Goal: Task Accomplishment & Management: Complete application form

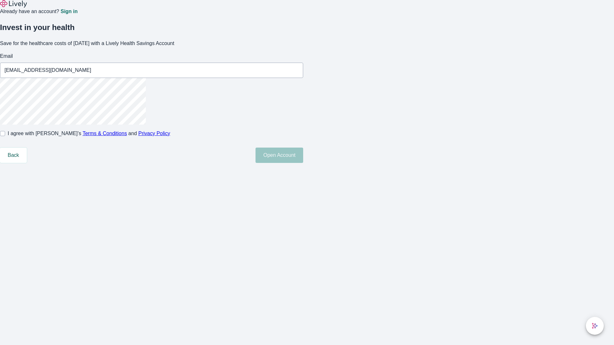
click at [5, 136] on input "I agree with Lively’s Terms & Conditions and Privacy Policy" at bounding box center [2, 133] width 5 height 5
checkbox input "true"
click at [303, 163] on button "Open Account" at bounding box center [280, 155] width 48 height 15
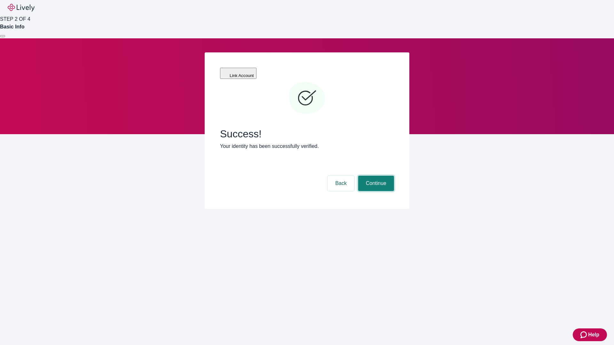
click at [375, 176] on button "Continue" at bounding box center [376, 183] width 36 height 15
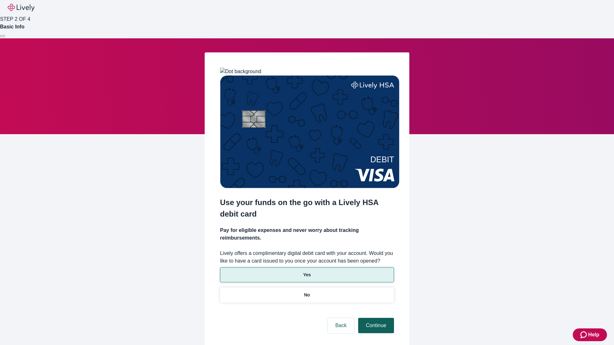
click at [307, 272] on p "Yes" at bounding box center [307, 275] width 8 height 7
click at [375, 318] on button "Continue" at bounding box center [376, 325] width 36 height 15
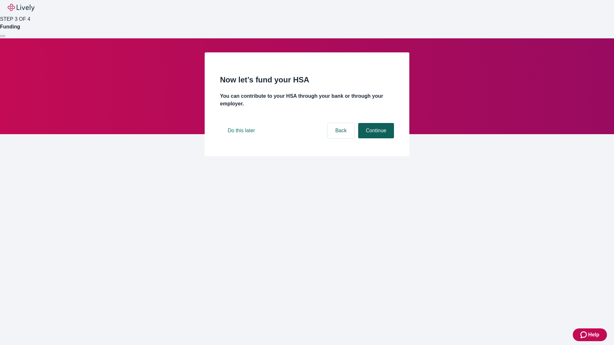
click at [375, 138] on button "Continue" at bounding box center [376, 130] width 36 height 15
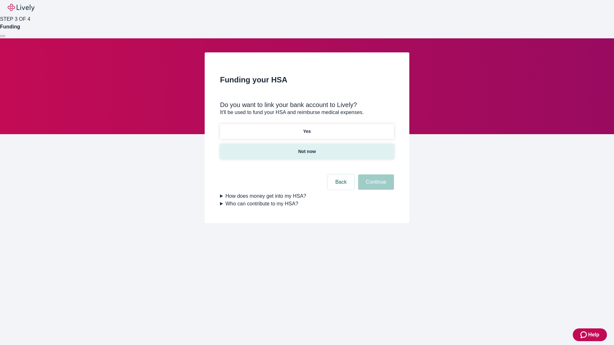
click at [307, 148] on p "Not now" at bounding box center [307, 151] width 18 height 7
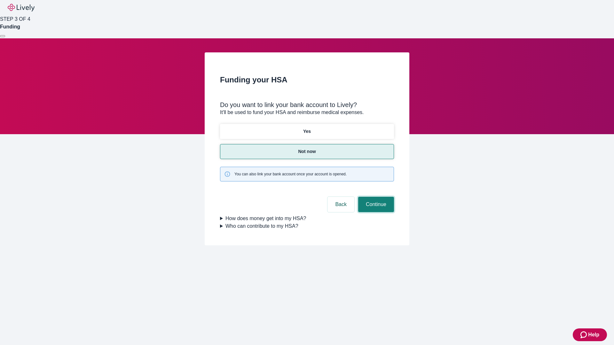
click at [375, 197] on button "Continue" at bounding box center [376, 204] width 36 height 15
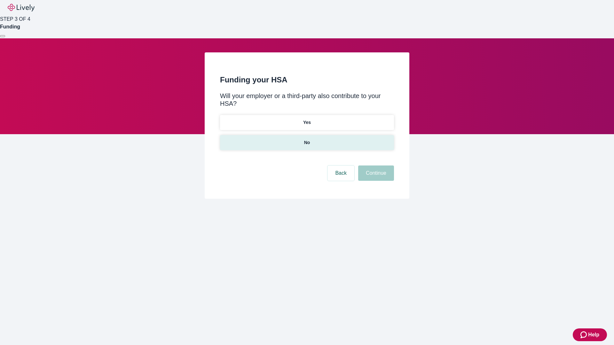
click at [307, 139] on p "No" at bounding box center [307, 142] width 6 height 7
click at [375, 166] on button "Continue" at bounding box center [376, 173] width 36 height 15
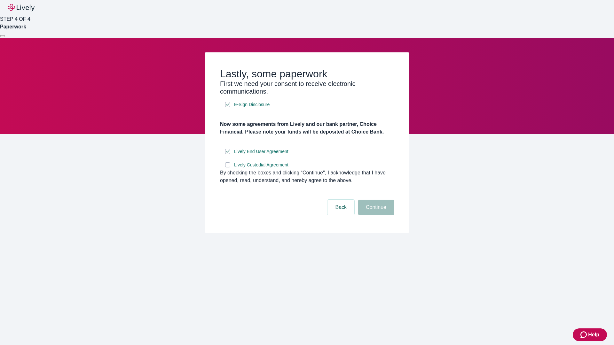
click at [228, 168] on input "Lively Custodial Agreement" at bounding box center [227, 164] width 5 height 5
checkbox input "true"
click at [375, 215] on button "Continue" at bounding box center [376, 207] width 36 height 15
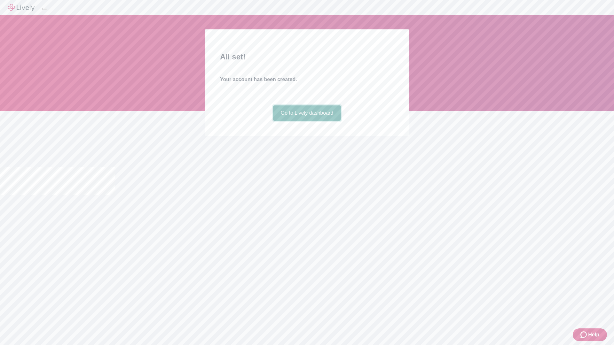
click at [307, 121] on link "Go to Lively dashboard" at bounding box center [307, 113] width 68 height 15
